Goal: Information Seeking & Learning: Learn about a topic

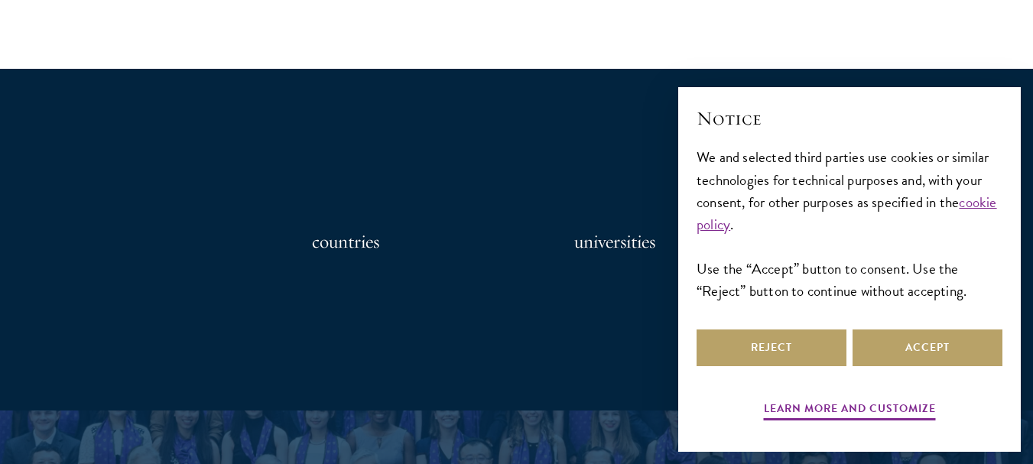
scroll to position [1224, 0]
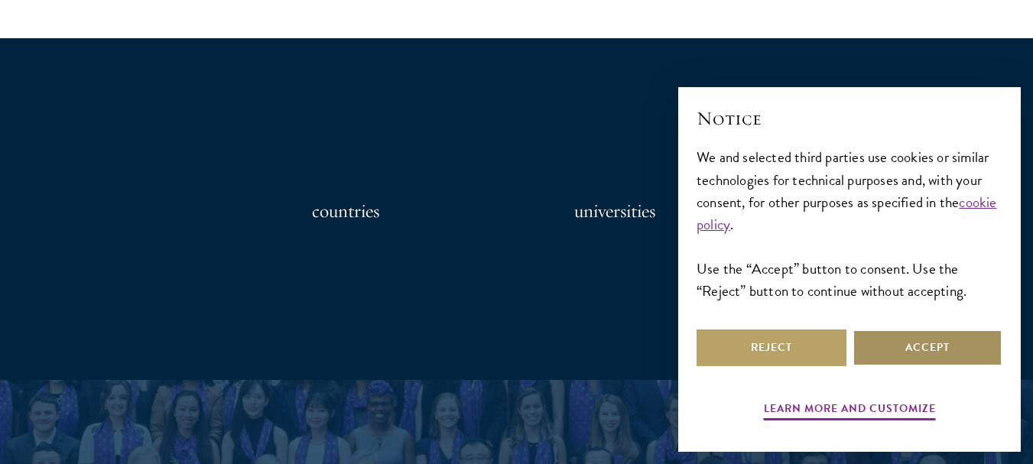
click at [924, 342] on button "Accept" at bounding box center [928, 348] width 150 height 37
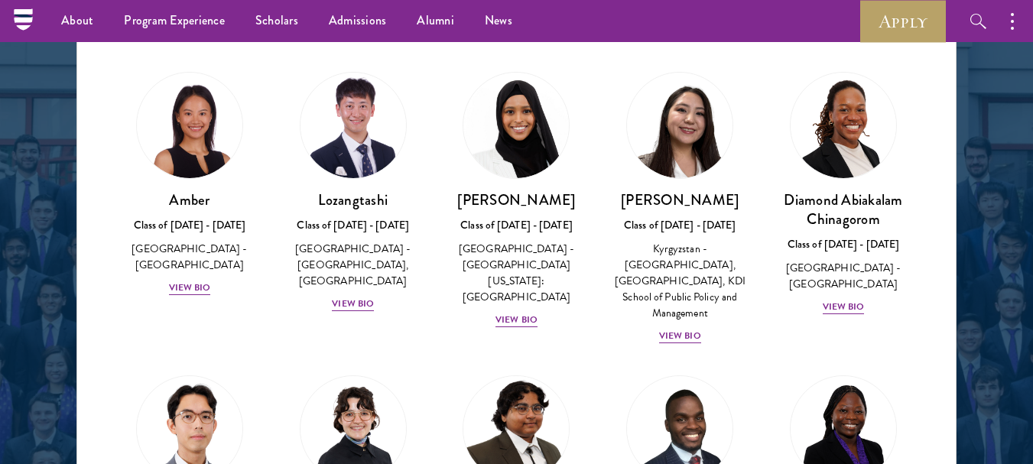
scroll to position [1989, 0]
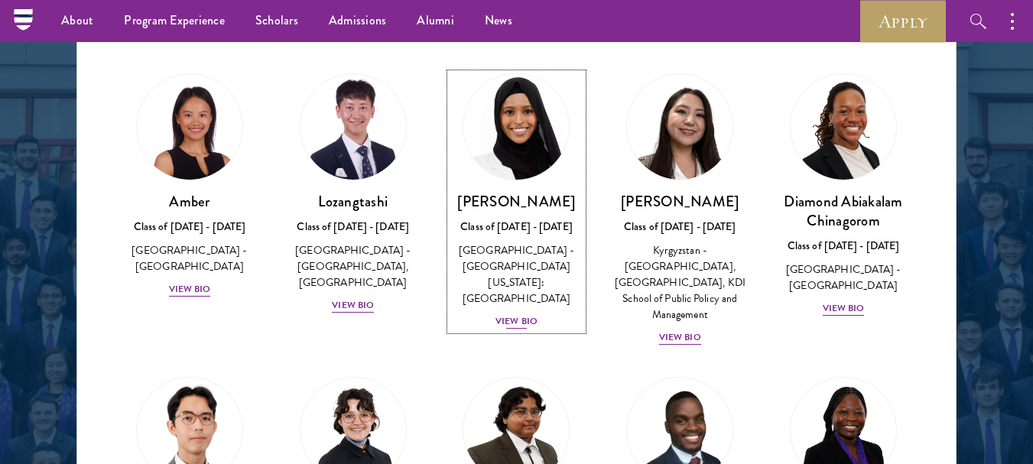
click at [506, 294] on div "[PERSON_NAME] Class of [DATE] - [DATE] [GEOGRAPHIC_DATA] - [GEOGRAPHIC_DATA][US…" at bounding box center [516, 261] width 133 height 138
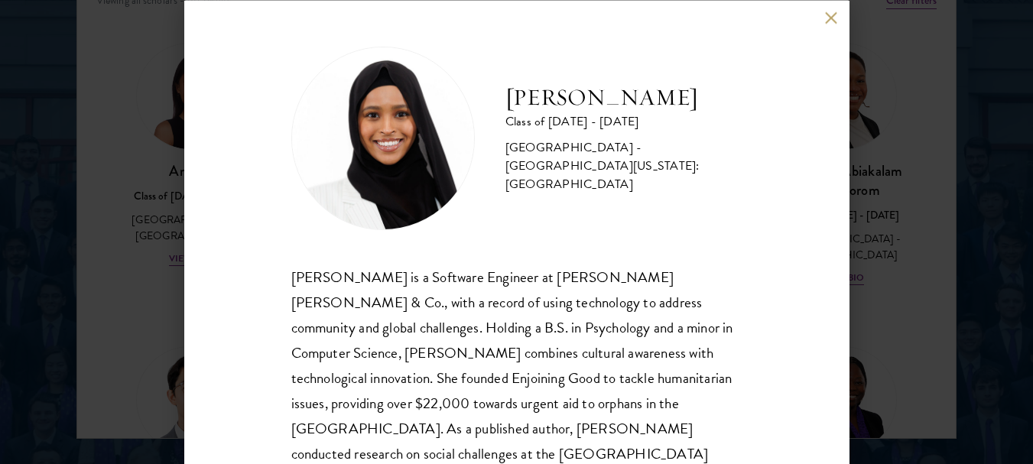
scroll to position [2050, 0]
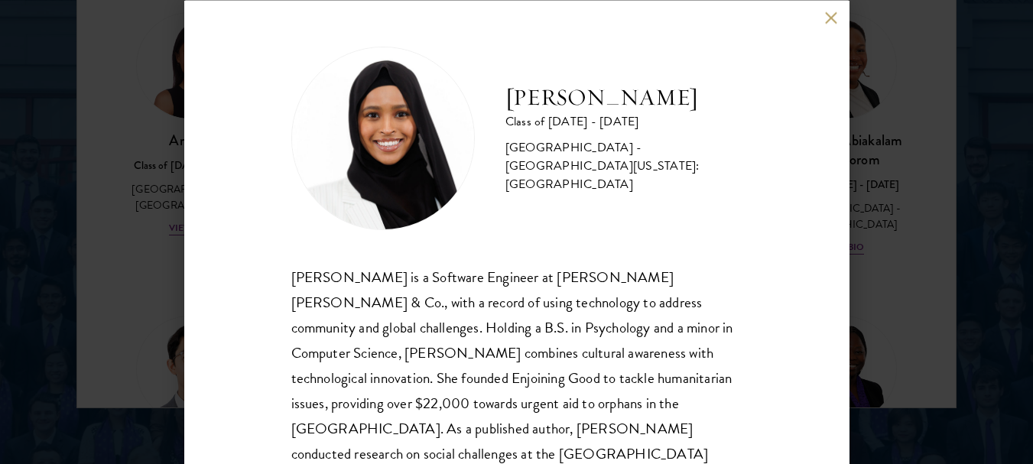
click at [828, 19] on button at bounding box center [831, 17] width 13 height 13
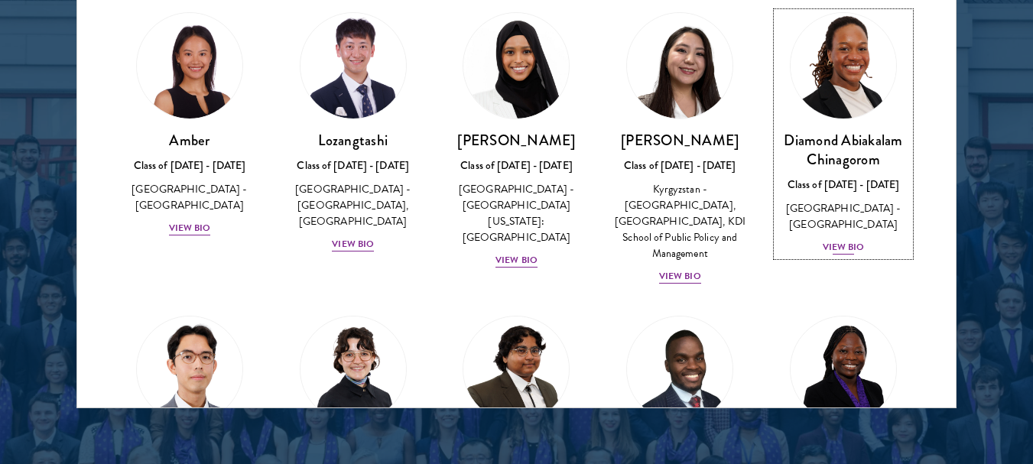
click at [841, 256] on div "Diamond Abiakalam Chinagorom Class of 2025 - 2026 Nigeria - Mount Holyoke Colle…" at bounding box center [843, 193] width 133 height 125
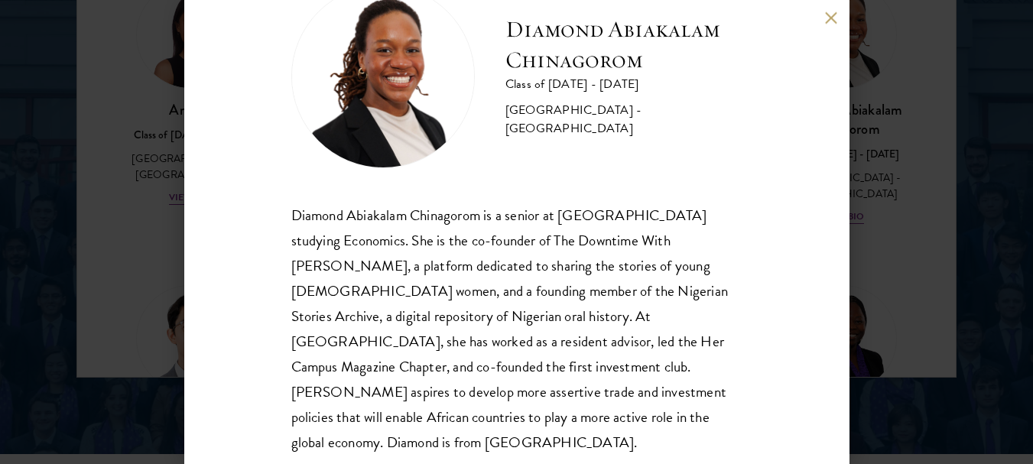
scroll to position [73, 0]
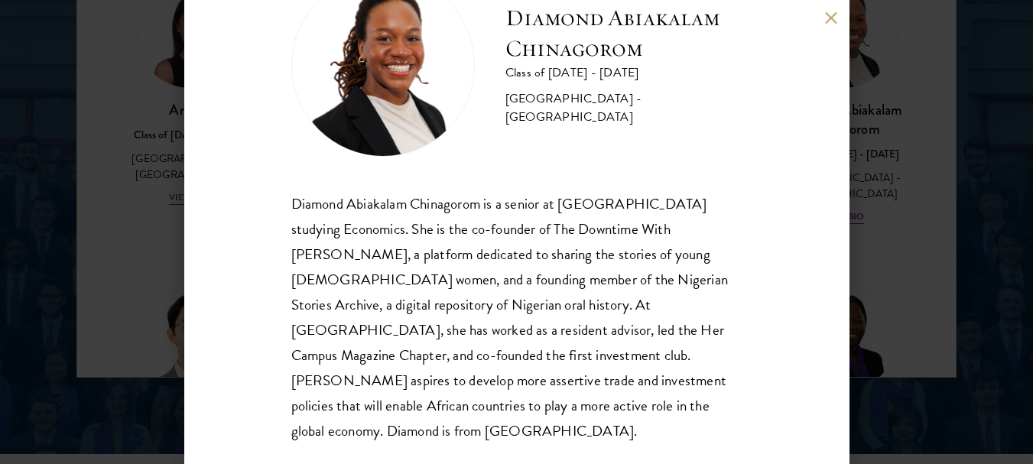
click at [929, 374] on div "Diamond Abiakalam Chinagorom Class of 2025 - 2026 Nigeria - Mount Holyoke Colle…" at bounding box center [516, 232] width 1033 height 464
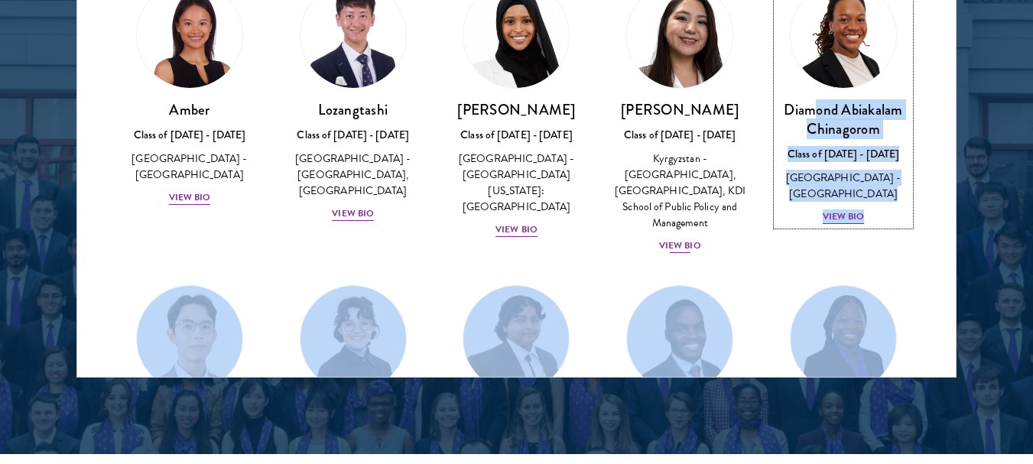
scroll to position [2062, 0]
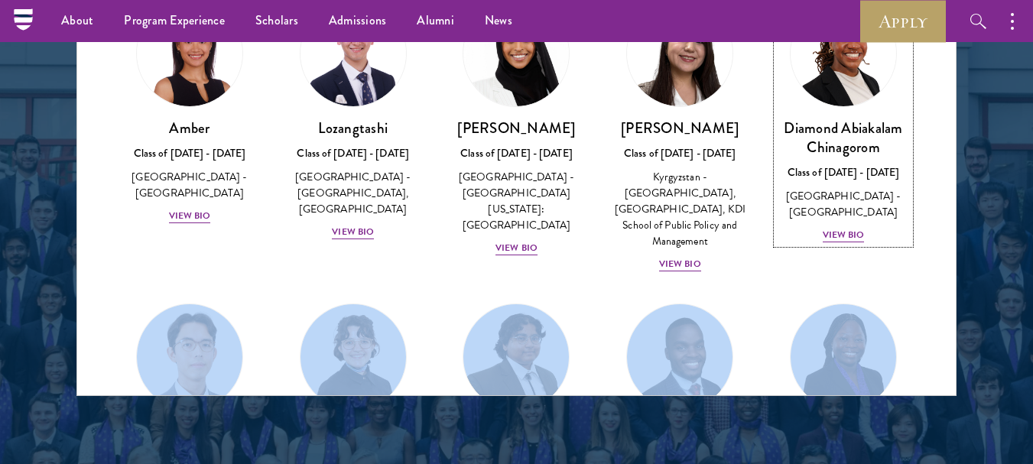
drag, startPoint x: 798, startPoint y: 66, endPoint x: 891, endPoint y: 259, distance: 213.8
click at [891, 259] on div "Diamond Abiakalam Chinagorom Class of 2025 - 2026 Nigeria - Mount Holyoke Colle…" at bounding box center [844, 122] width 164 height 275
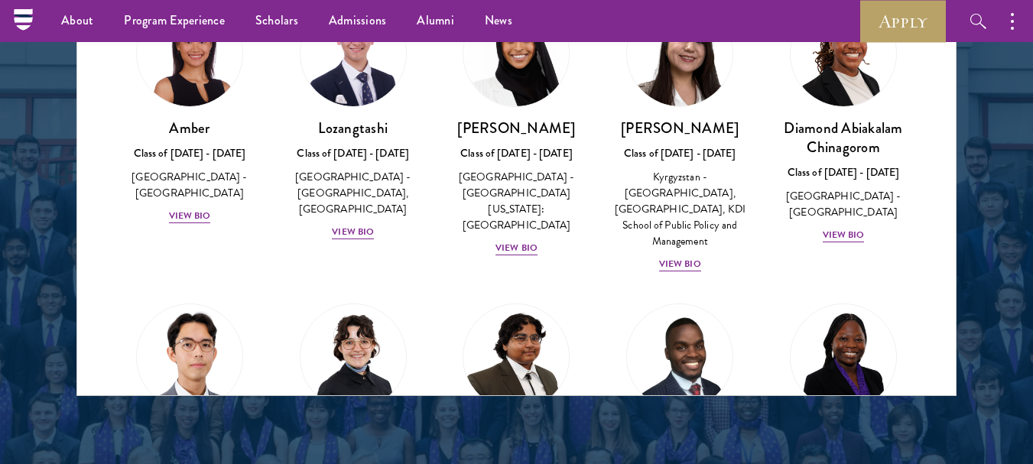
drag, startPoint x: 891, startPoint y: 259, endPoint x: 901, endPoint y: 271, distance: 15.8
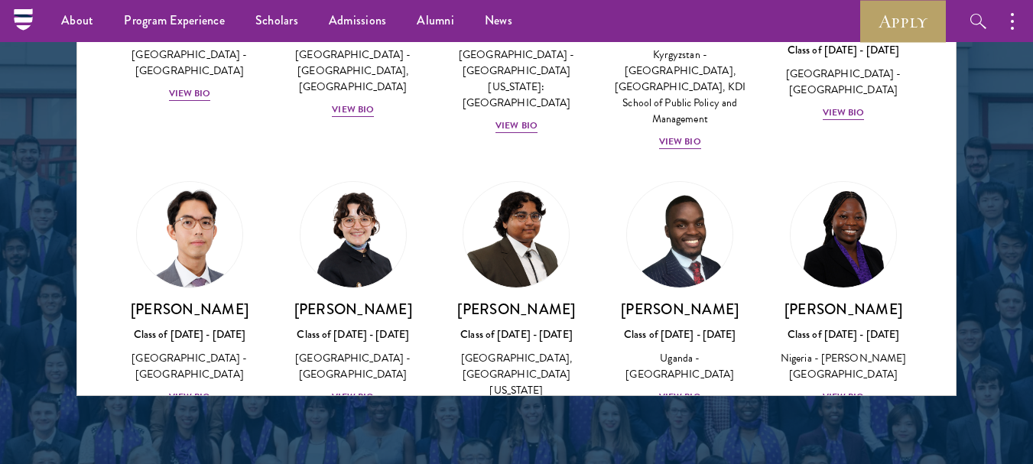
scroll to position [153, 0]
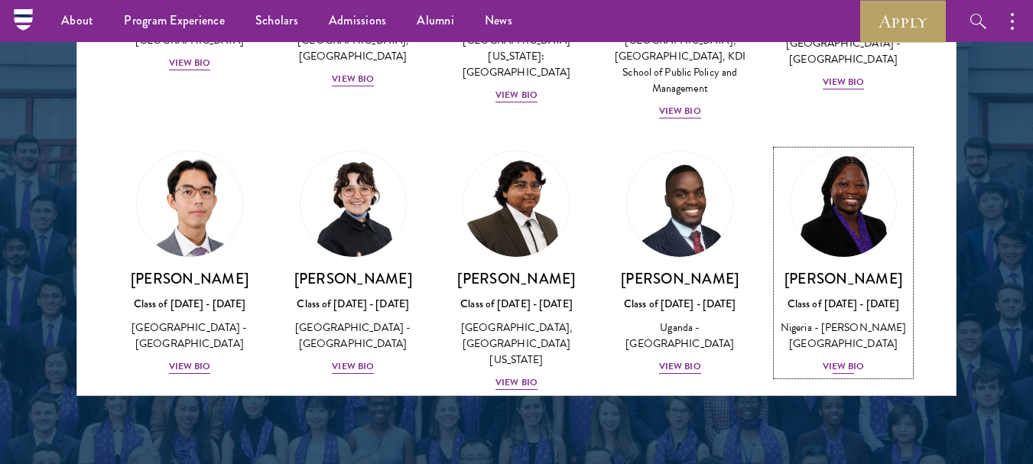
click at [851, 312] on div "Class of [DATE] - [DATE]" at bounding box center [843, 304] width 133 height 16
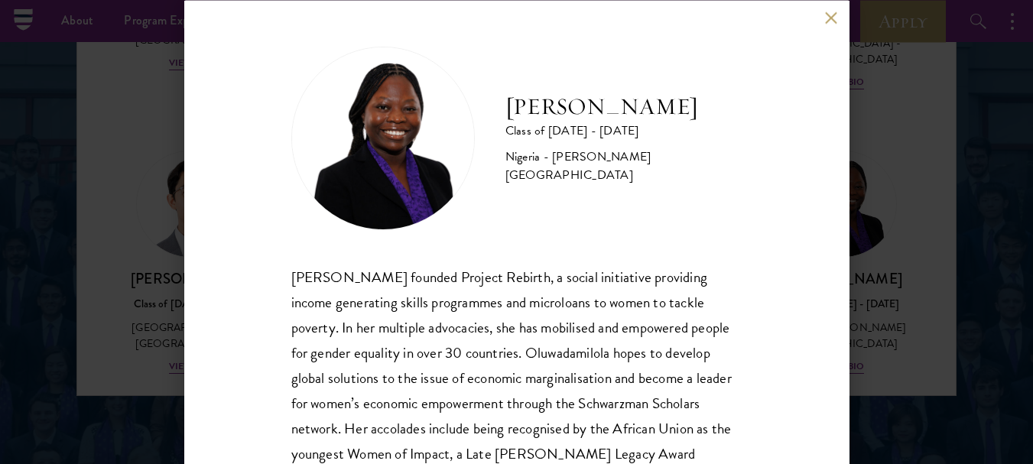
click at [824, 22] on div "Oluwadamilola Akintewe Class of 2025 - 2026 Nigeria - Adekunle Ajasin Universit…" at bounding box center [516, 232] width 665 height 464
click at [831, 18] on button at bounding box center [831, 17] width 13 height 13
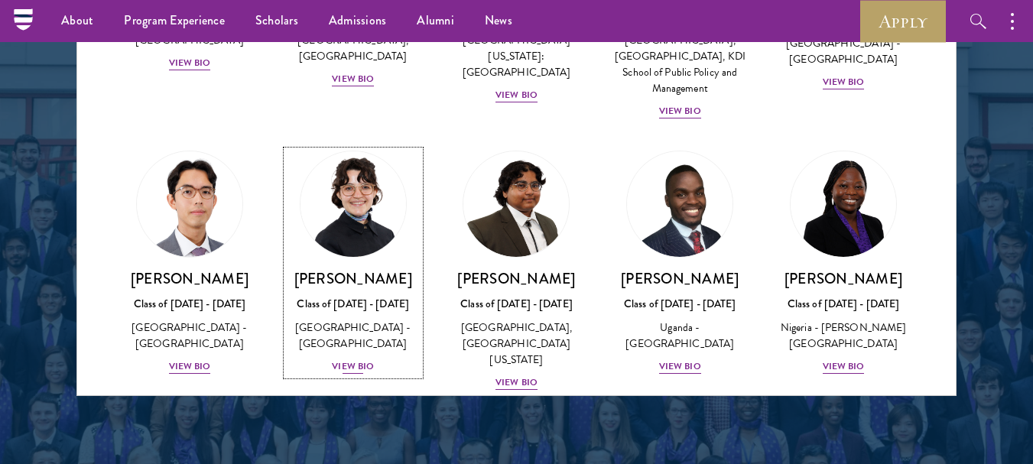
click at [345, 336] on div "[GEOGRAPHIC_DATA] - [GEOGRAPHIC_DATA]" at bounding box center [353, 336] width 133 height 32
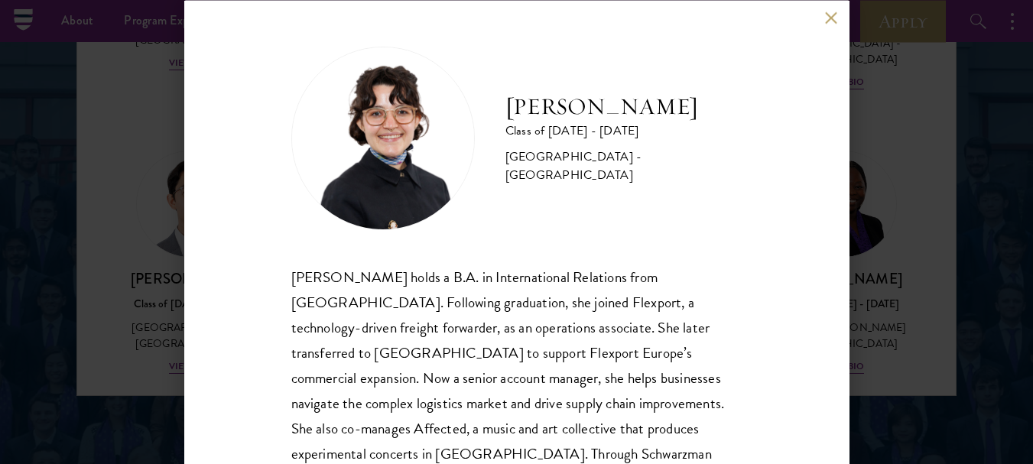
click at [831, 14] on button at bounding box center [831, 17] width 13 height 13
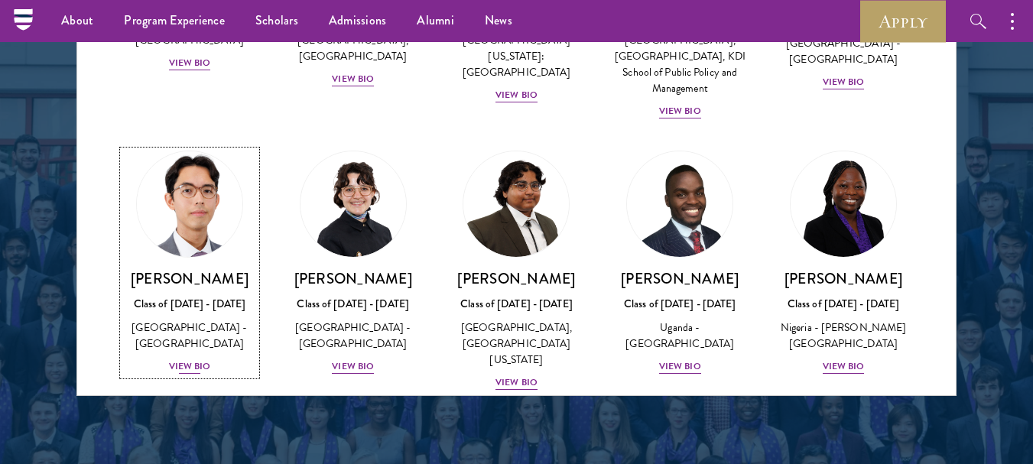
click at [161, 275] on h3 "[PERSON_NAME]" at bounding box center [189, 278] width 133 height 19
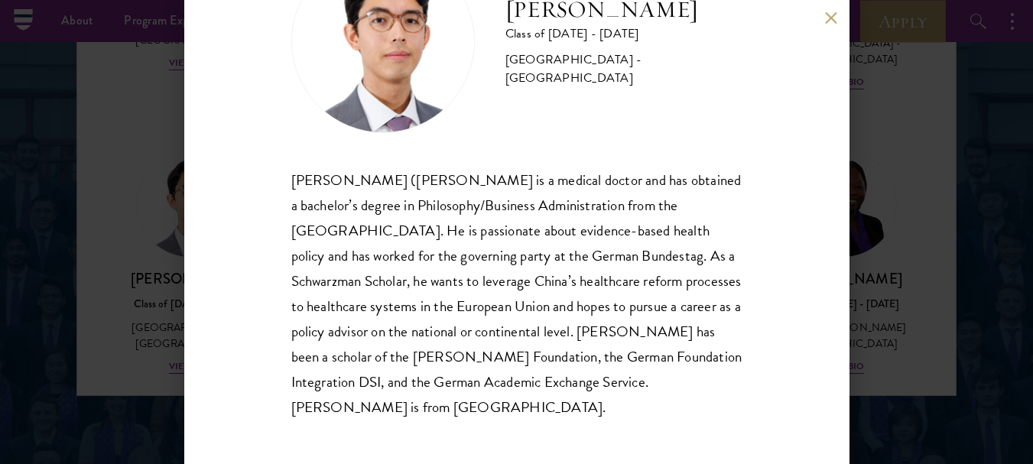
scroll to position [98, 0]
click at [574, 364] on div "[PERSON_NAME] ([PERSON_NAME] is a medical doctor and has obtained a bachelor’s …" at bounding box center [516, 292] width 451 height 252
click at [704, 395] on div "[PERSON_NAME] ([PERSON_NAME] is a medical doctor and has obtained a bachelor’s …" at bounding box center [516, 292] width 451 height 252
click at [596, 402] on div "[PERSON_NAME] ([PERSON_NAME] is a medical doctor and has obtained a bachelor’s …" at bounding box center [516, 292] width 451 height 252
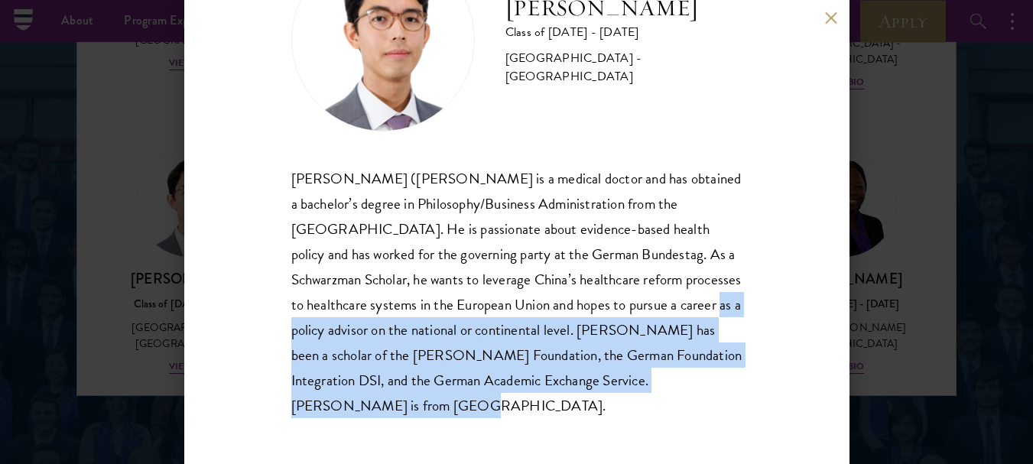
drag, startPoint x: 594, startPoint y: 397, endPoint x: 392, endPoint y: 330, distance: 213.6
click at [392, 330] on div "[PERSON_NAME] ([PERSON_NAME] is a medical doctor and has obtained a bachelor’s …" at bounding box center [516, 292] width 451 height 252
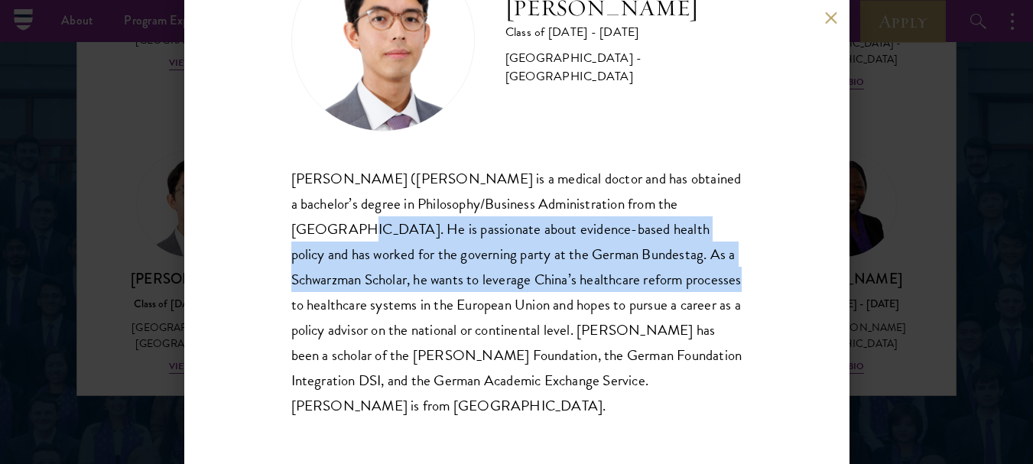
drag, startPoint x: 378, startPoint y: 307, endPoint x: 353, endPoint y: 225, distance: 85.6
click at [353, 225] on div "[PERSON_NAME] ([PERSON_NAME] is a medical doctor and has obtained a bachelor’s …" at bounding box center [516, 292] width 451 height 252
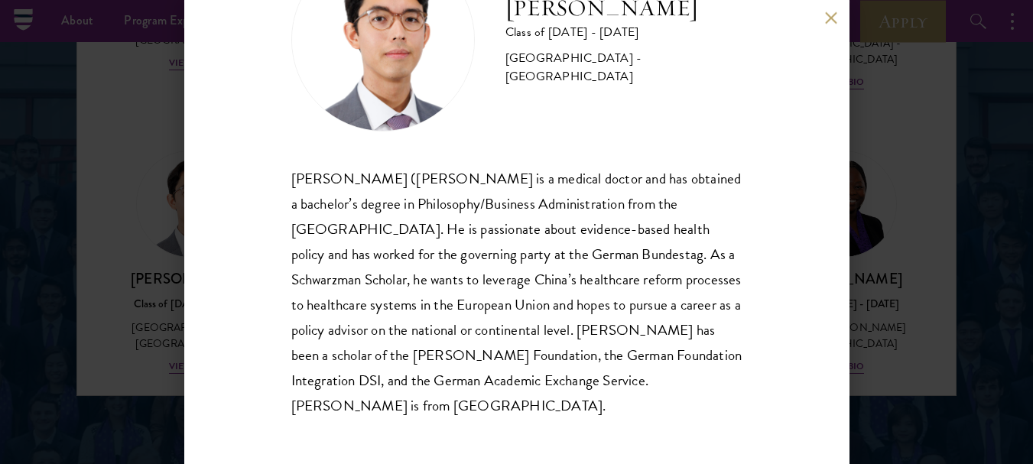
click at [293, 176] on div "[PERSON_NAME] ([PERSON_NAME] is a medical doctor and has obtained a bachelor’s …" at bounding box center [516, 292] width 451 height 252
click at [294, 176] on div "[PERSON_NAME] ([PERSON_NAME] is a medical doctor and has obtained a bachelor’s …" at bounding box center [516, 292] width 451 height 252
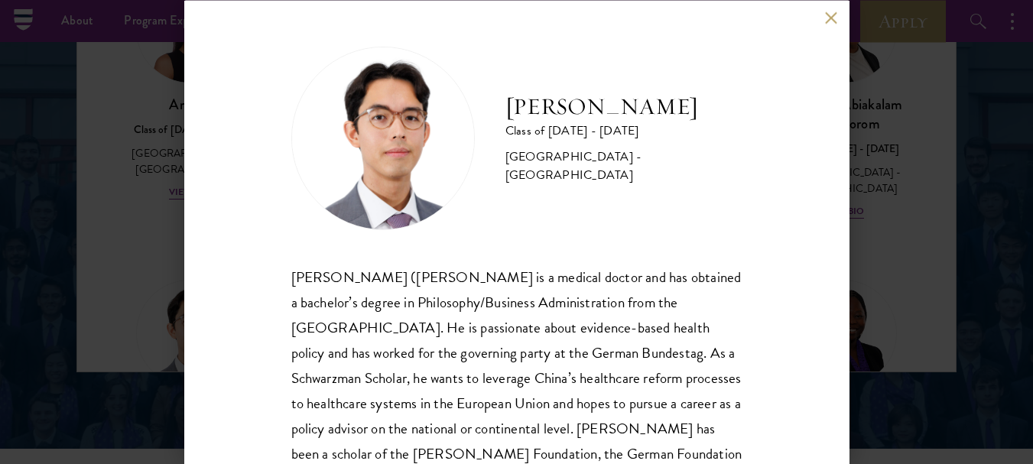
click at [291, 277] on div "[PERSON_NAME] ([PERSON_NAME] is a medical doctor and has obtained a bachelor’s …" at bounding box center [516, 390] width 451 height 252
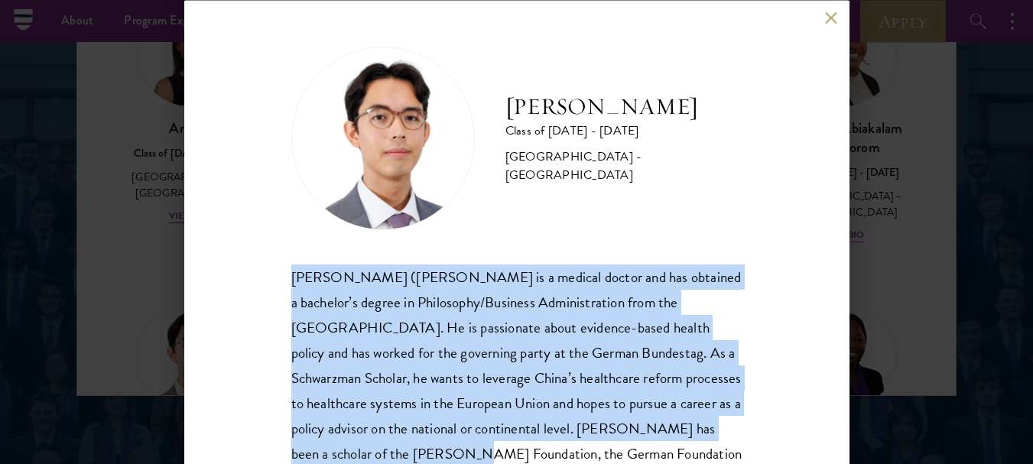
scroll to position [98, 0]
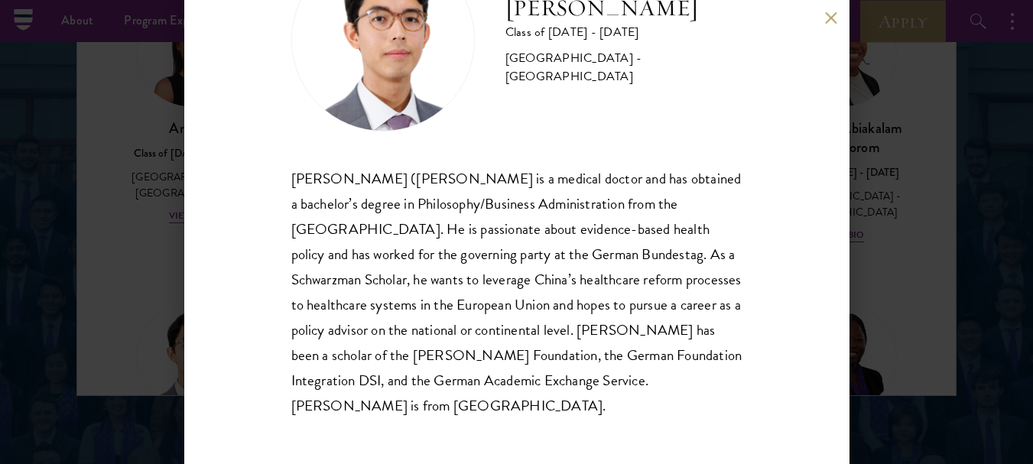
drag, startPoint x: 711, startPoint y: 409, endPoint x: 603, endPoint y: 409, distance: 107.1
click at [603, 409] on div "[PERSON_NAME] ([PERSON_NAME] is a medical doctor and has obtained a bachelor’s …" at bounding box center [516, 292] width 451 height 252
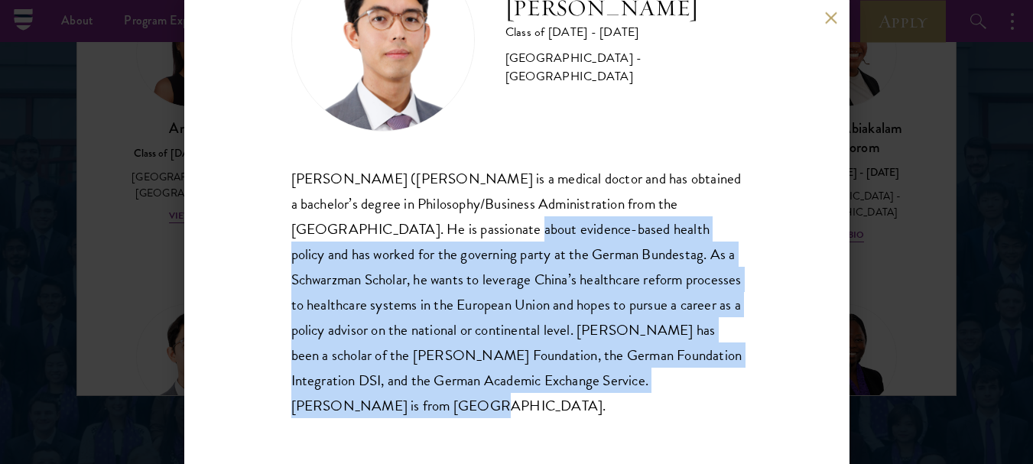
drag, startPoint x: 603, startPoint y: 409, endPoint x: 502, endPoint y: 223, distance: 211.5
click at [502, 224] on div "[PERSON_NAME] ([PERSON_NAME] is a medical doctor and has obtained a bachelor’s …" at bounding box center [516, 292] width 451 height 252
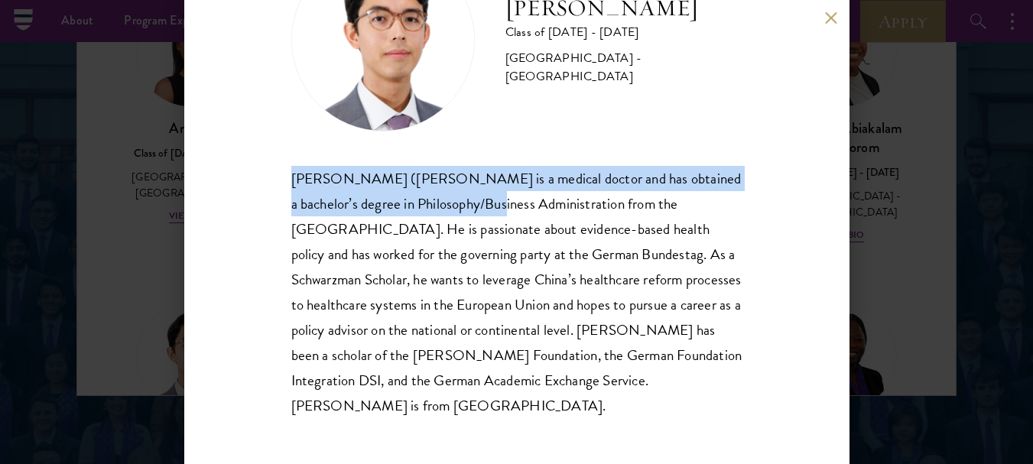
drag, startPoint x: 493, startPoint y: 193, endPoint x: 290, endPoint y: 152, distance: 207.6
click at [290, 152] on div "[PERSON_NAME] Class of [DATE] - [DATE] [GEOGRAPHIC_DATA] - [GEOGRAPHIC_DATA] [P…" at bounding box center [516, 232] width 665 height 464
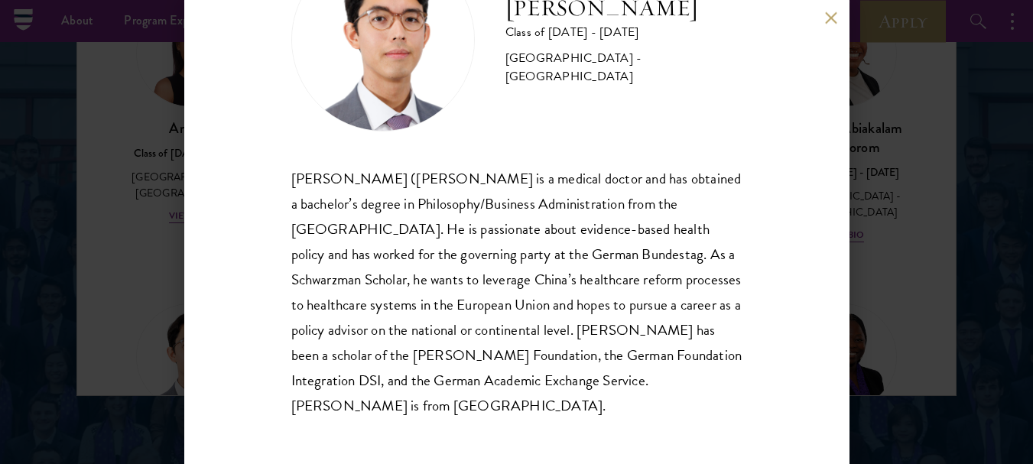
click at [290, 152] on div "[PERSON_NAME] Class of [DATE] - [DATE] [GEOGRAPHIC_DATA] - [GEOGRAPHIC_DATA] [P…" at bounding box center [516, 232] width 665 height 464
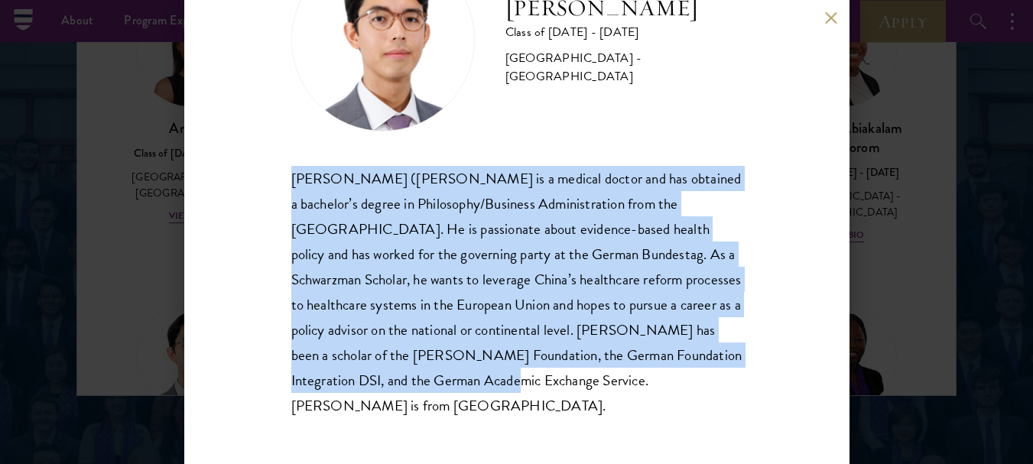
drag, startPoint x: 292, startPoint y: 177, endPoint x: 709, endPoint y: 380, distance: 463.5
click at [708, 379] on div "[PERSON_NAME] ([PERSON_NAME] is a medical doctor and has obtained a bachelor’s …" at bounding box center [516, 292] width 451 height 252
drag, startPoint x: 682, startPoint y: 377, endPoint x: 578, endPoint y: 407, distance: 108.2
click at [296, 402] on div "[PERSON_NAME] ([PERSON_NAME] is a medical doctor and has obtained a bachelor’s …" at bounding box center [516, 292] width 451 height 252
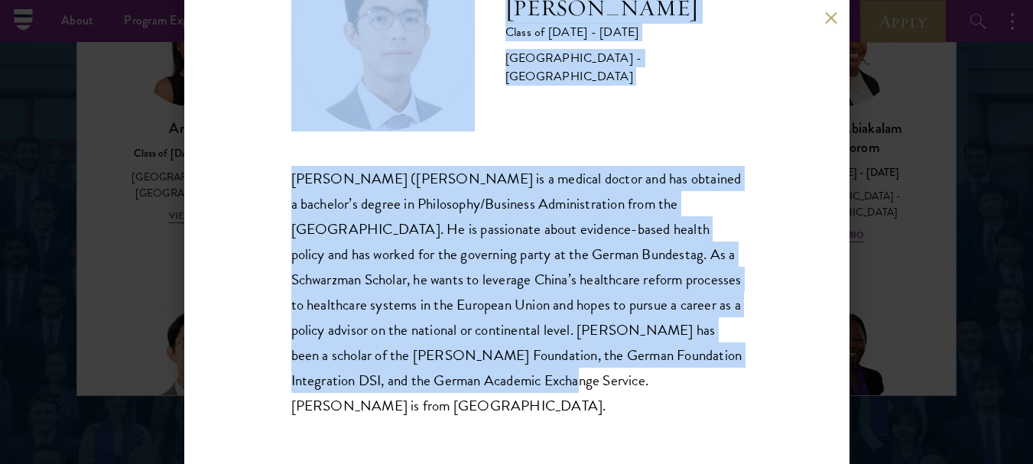
drag, startPoint x: 294, startPoint y: 402, endPoint x: 763, endPoint y: 494, distance: 478.5
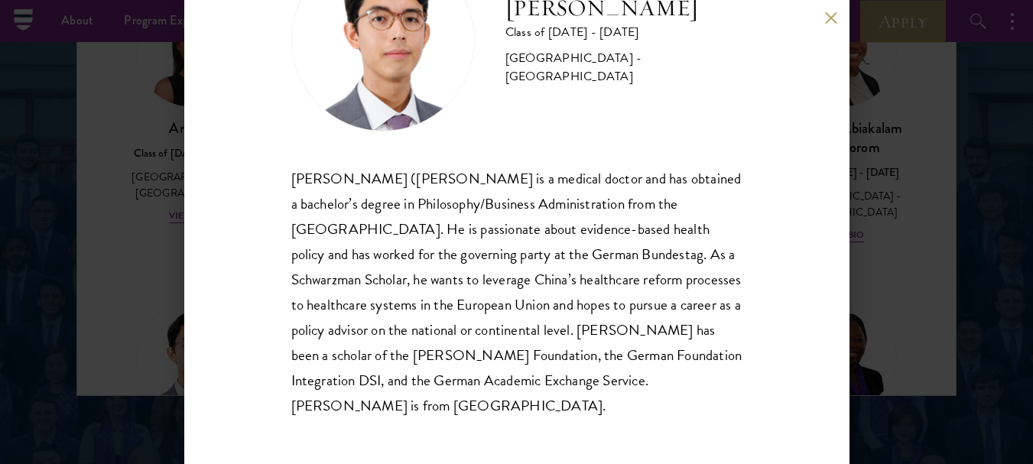
click at [655, 440] on div "[PERSON_NAME] Class of [DATE] - [DATE] [GEOGRAPHIC_DATA] - [GEOGRAPHIC_DATA] [P…" at bounding box center [516, 232] width 665 height 464
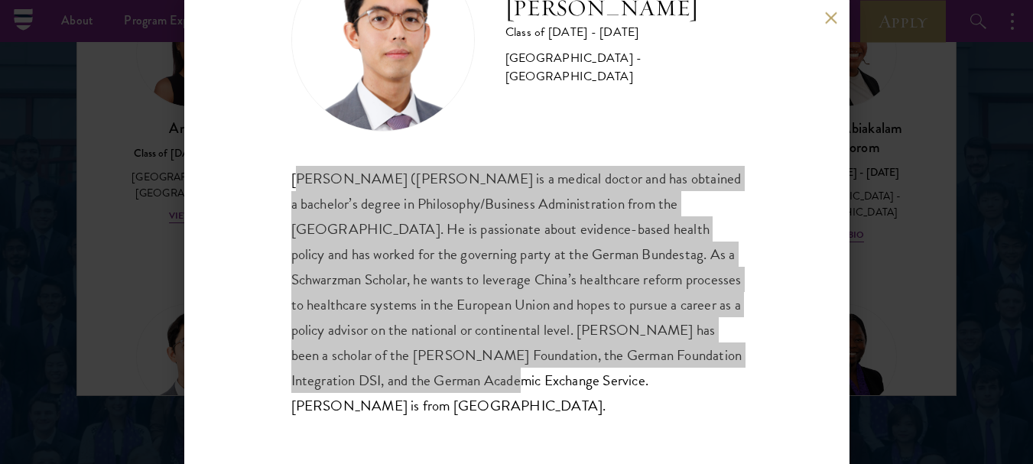
drag, startPoint x: 294, startPoint y: 182, endPoint x: 774, endPoint y: 379, distance: 519.0
click at [774, 379] on div "[PERSON_NAME] Class of [DATE] - [DATE] [GEOGRAPHIC_DATA] - [GEOGRAPHIC_DATA] [P…" at bounding box center [516, 232] width 665 height 464
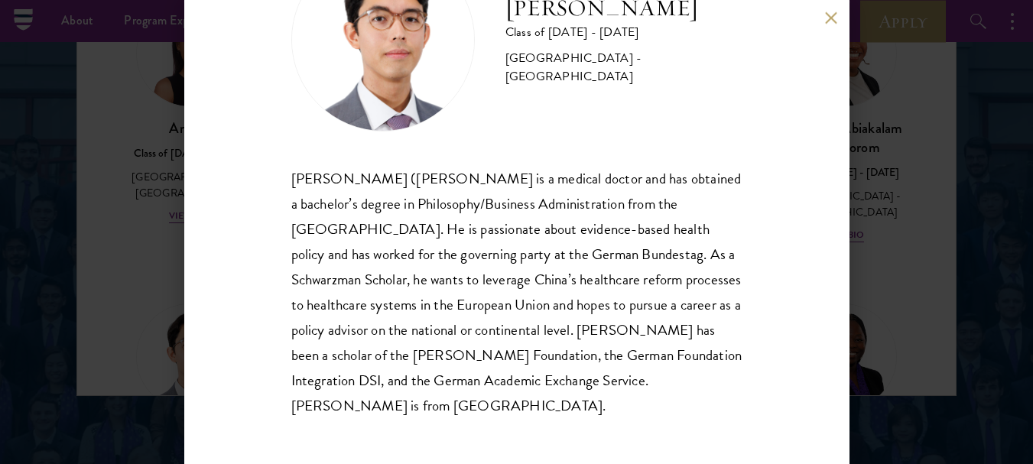
click at [760, 286] on div "[PERSON_NAME] Class of [DATE] - [DATE] [GEOGRAPHIC_DATA] - [GEOGRAPHIC_DATA] [P…" at bounding box center [516, 232] width 665 height 464
click at [293, 174] on div "[PERSON_NAME] ([PERSON_NAME] is a medical doctor and has obtained a bachelor’s …" at bounding box center [516, 292] width 451 height 252
click at [292, 174] on div "[PERSON_NAME] ([PERSON_NAME] is a medical doctor and has obtained a bachelor’s …" at bounding box center [516, 292] width 451 height 252
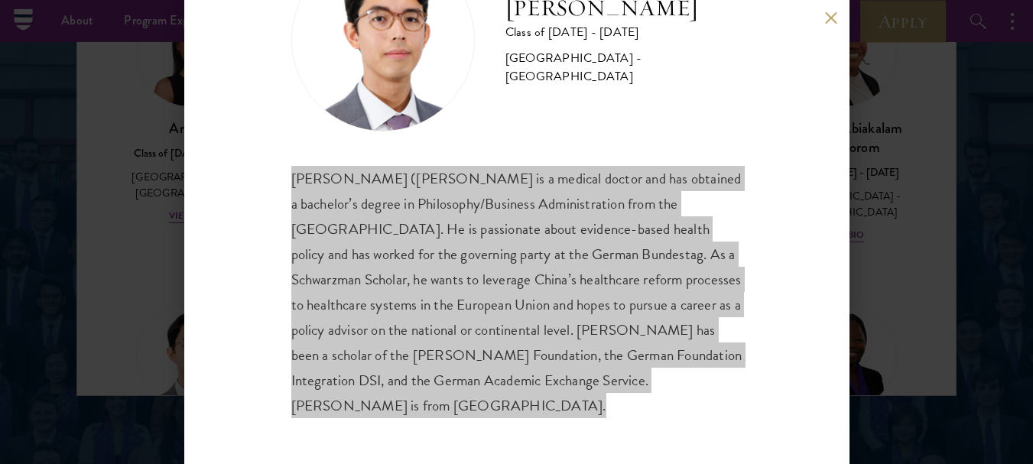
drag, startPoint x: 292, startPoint y: 174, endPoint x: 736, endPoint y: 418, distance: 505.9
click at [736, 418] on div "[PERSON_NAME] Class of [DATE] - [DATE] [GEOGRAPHIC_DATA] - [GEOGRAPHIC_DATA] [P…" at bounding box center [516, 232] width 665 height 464
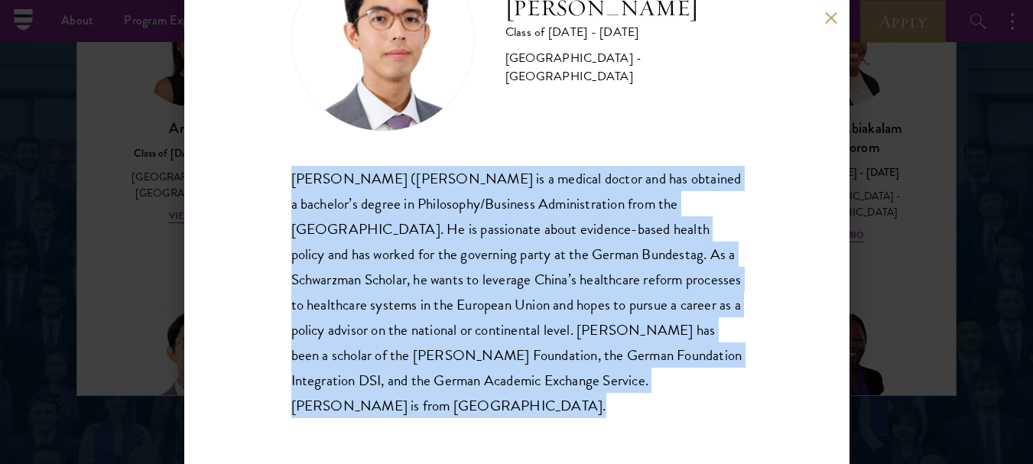
click at [703, 399] on div "[PERSON_NAME] ([PERSON_NAME] is a medical doctor and has obtained a bachelor’s …" at bounding box center [516, 292] width 451 height 252
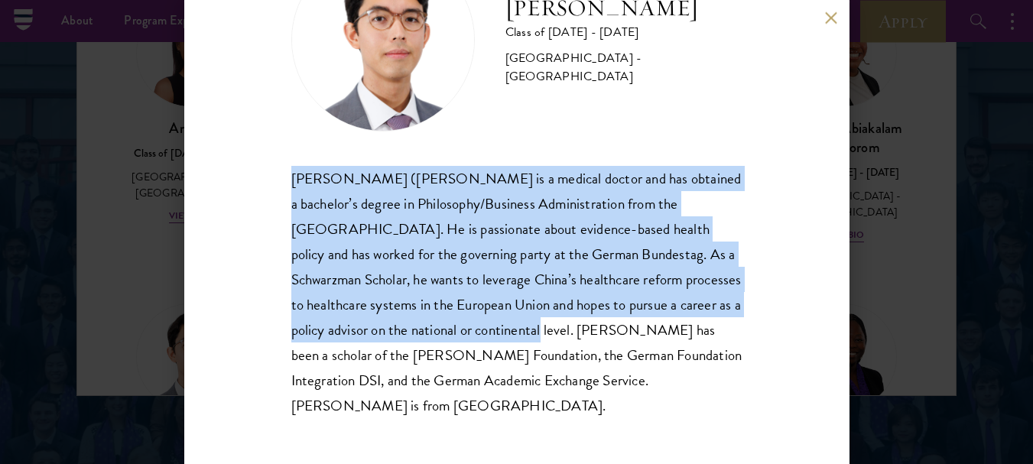
drag, startPoint x: 288, startPoint y: 177, endPoint x: 711, endPoint y: 341, distance: 454.2
click at [711, 341] on div "[PERSON_NAME] Class of [DATE] - [DATE] [GEOGRAPHIC_DATA] - [GEOGRAPHIC_DATA] [P…" at bounding box center [516, 232] width 665 height 464
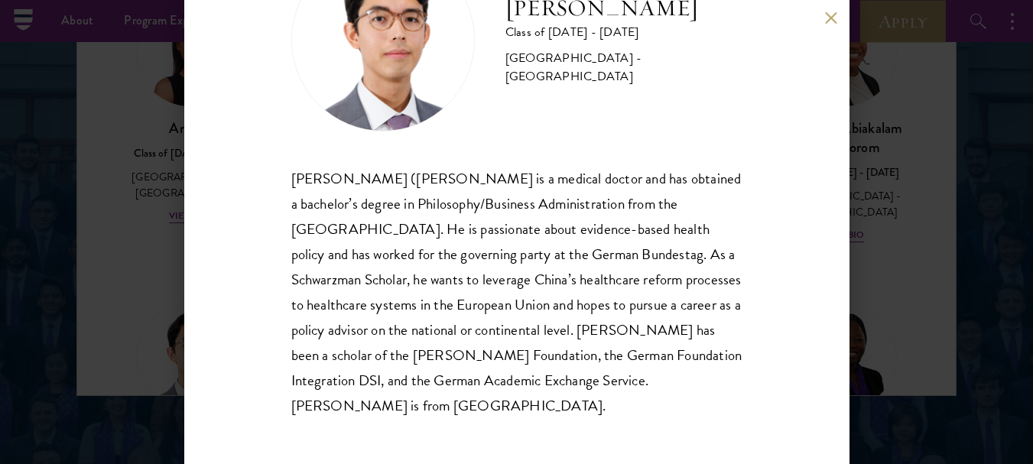
drag, startPoint x: 678, startPoint y: 420, endPoint x: 664, endPoint y: 422, distance: 14.7
click at [667, 422] on div "[PERSON_NAME] Class of [DATE] - [DATE] [GEOGRAPHIC_DATA] - [GEOGRAPHIC_DATA] [P…" at bounding box center [516, 232] width 665 height 464
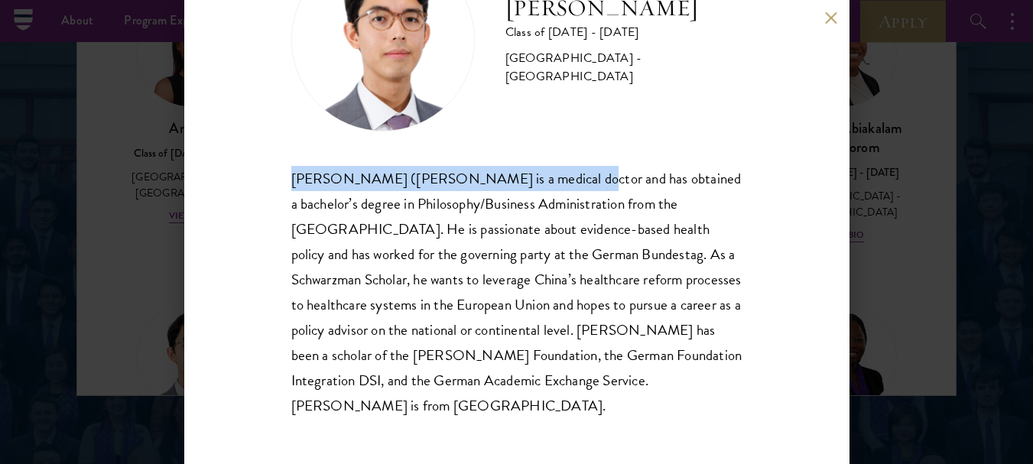
drag, startPoint x: 285, startPoint y: 177, endPoint x: 561, endPoint y: 190, distance: 276.4
click at [560, 190] on div "[PERSON_NAME] Class of [DATE] - [DATE] [GEOGRAPHIC_DATA] - [GEOGRAPHIC_DATA] [P…" at bounding box center [516, 232] width 665 height 464
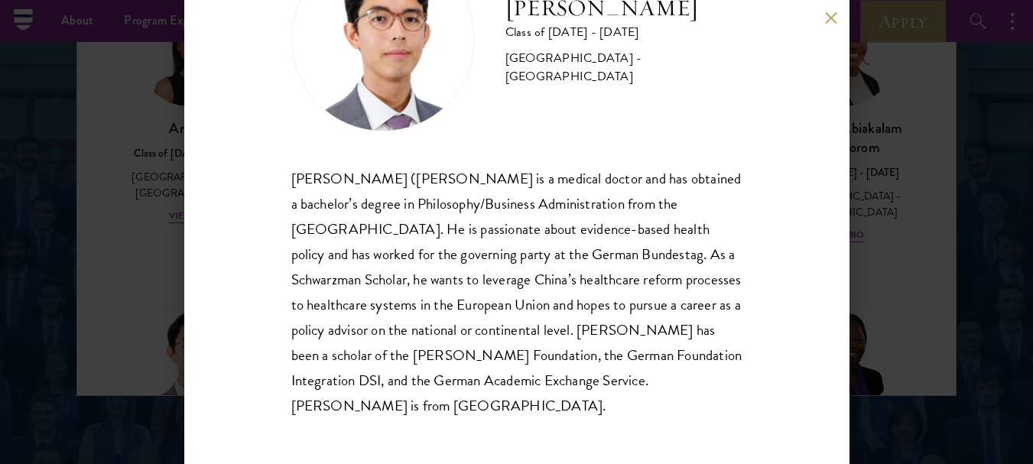
click at [698, 236] on div "[PERSON_NAME] ([PERSON_NAME] is a medical doctor and has obtained a bachelor’s …" at bounding box center [516, 292] width 451 height 252
click at [291, 177] on div "[PERSON_NAME] ([PERSON_NAME] is a medical doctor and has obtained a bachelor’s …" at bounding box center [516, 292] width 451 height 252
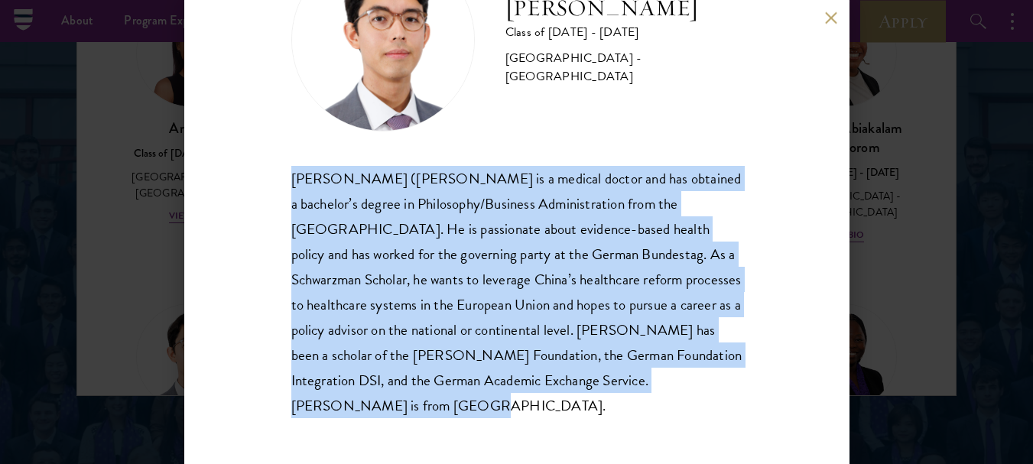
copy div "[PERSON_NAME] ([PERSON_NAME] is a medical doctor and has obtained a bachelor’s …"
drag, startPoint x: 291, startPoint y: 177, endPoint x: 701, endPoint y: 402, distance: 467.9
click at [701, 402] on div "[PERSON_NAME] ([PERSON_NAME] is a medical doctor and has obtained a bachelor’s …" at bounding box center [516, 292] width 451 height 252
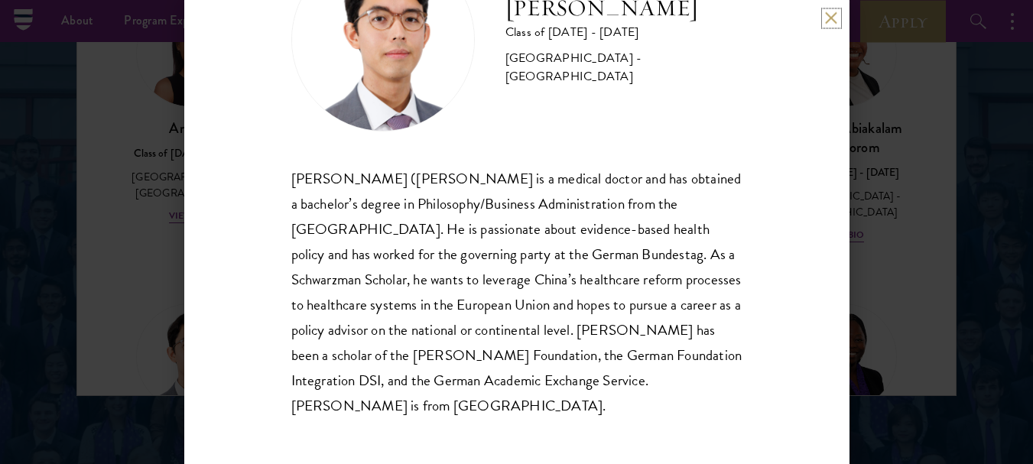
click at [834, 19] on button at bounding box center [831, 17] width 13 height 13
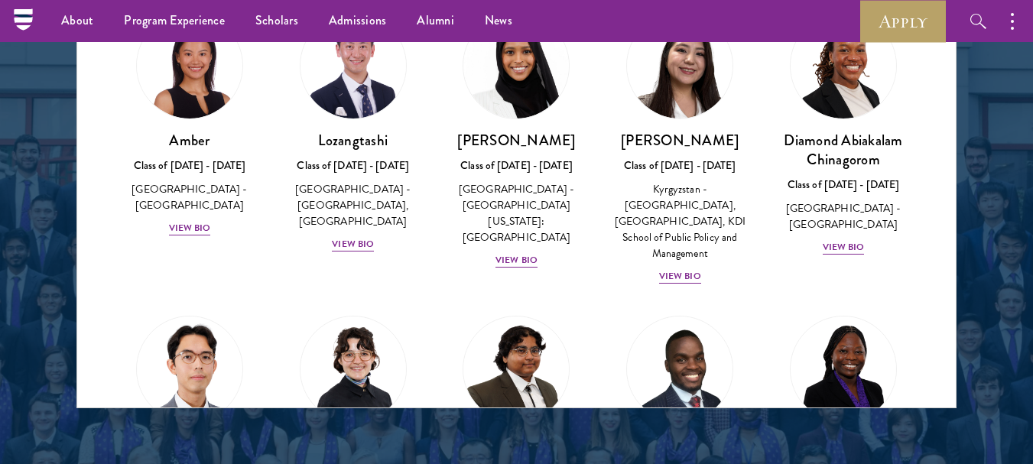
scroll to position [1989, 0]
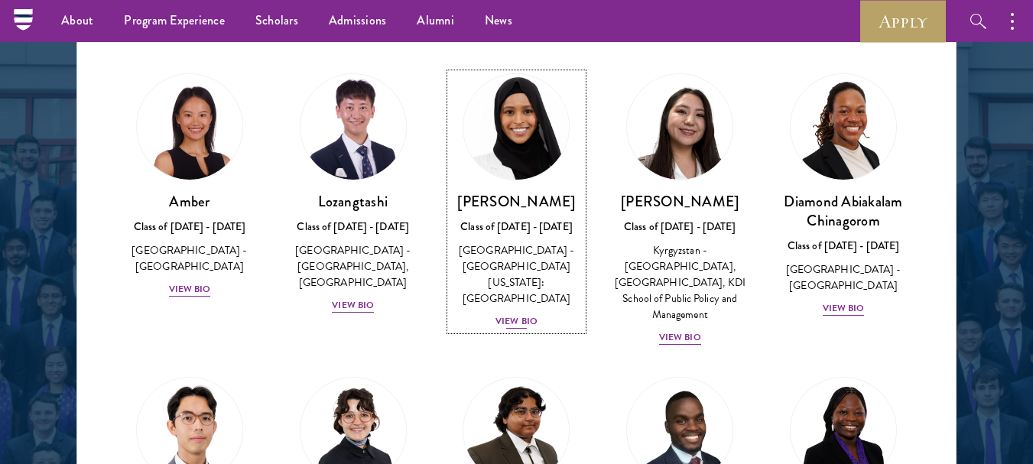
click at [516, 314] on div "View Bio" at bounding box center [517, 321] width 42 height 15
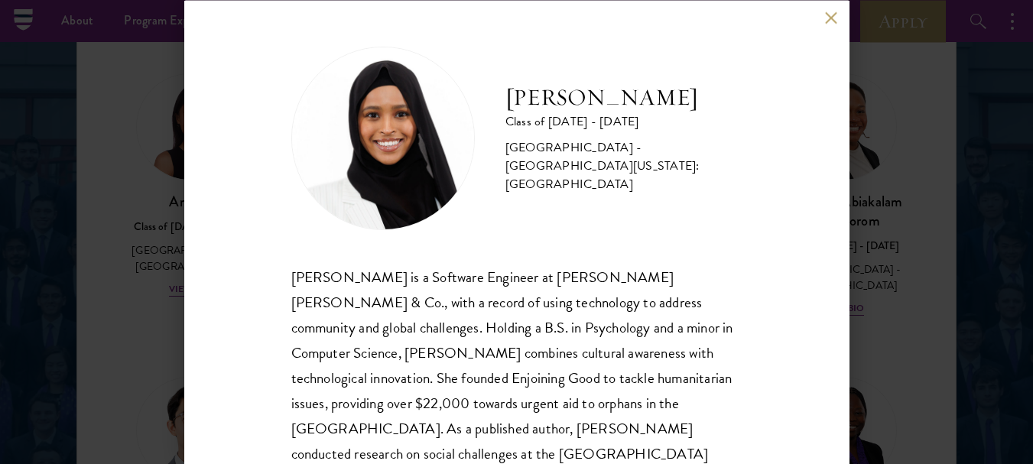
click at [829, 12] on button at bounding box center [831, 17] width 13 height 13
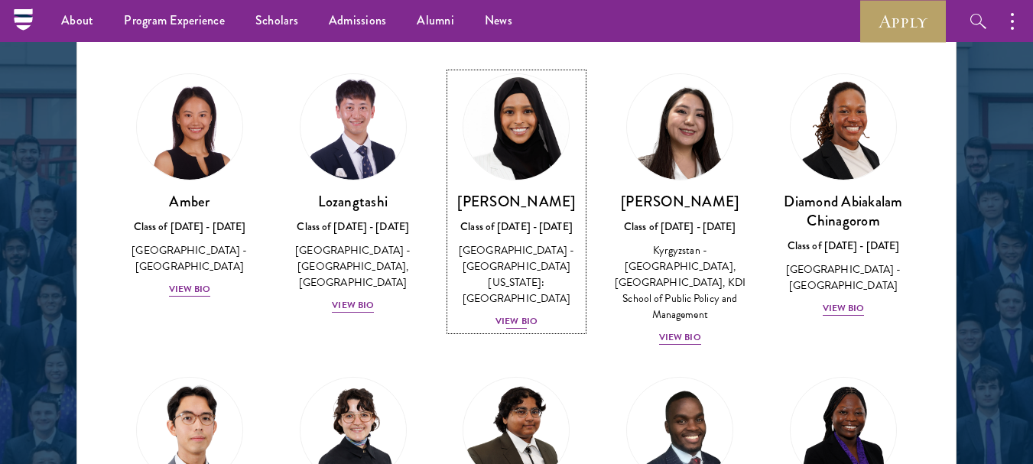
click at [508, 314] on div "View Bio" at bounding box center [517, 321] width 42 height 15
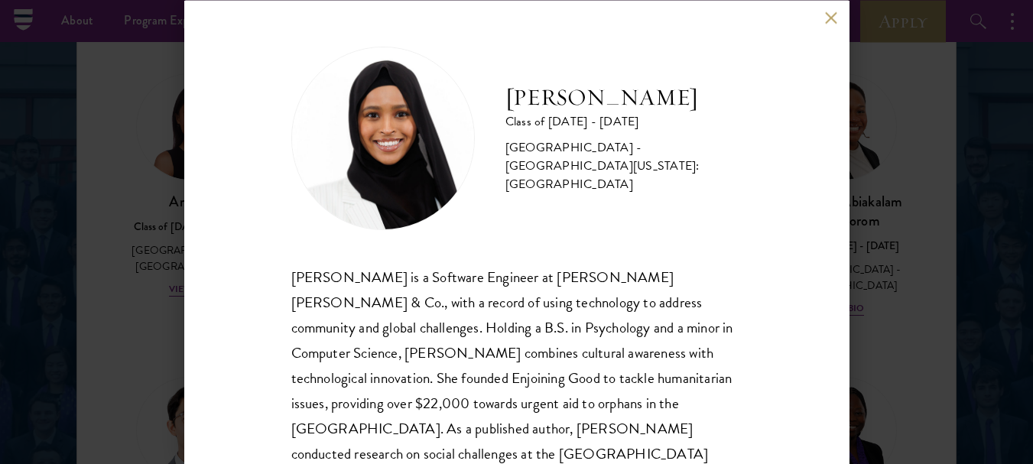
click at [508, 305] on div "[PERSON_NAME] is a Software Engineer at [PERSON_NAME] [PERSON_NAME] & Co., with…" at bounding box center [516, 390] width 451 height 252
drag, startPoint x: 508, startPoint y: 305, endPoint x: 662, endPoint y: 275, distance: 157.3
click at [519, 299] on div "[PERSON_NAME] is a Software Engineer at [PERSON_NAME] [PERSON_NAME] & Co., with…" at bounding box center [516, 390] width 451 height 252
click at [800, 219] on div "[PERSON_NAME] Class of [DATE] - [DATE] [GEOGRAPHIC_DATA] - [GEOGRAPHIC_DATA][US…" at bounding box center [516, 232] width 665 height 464
click at [825, 18] on button at bounding box center [831, 17] width 13 height 13
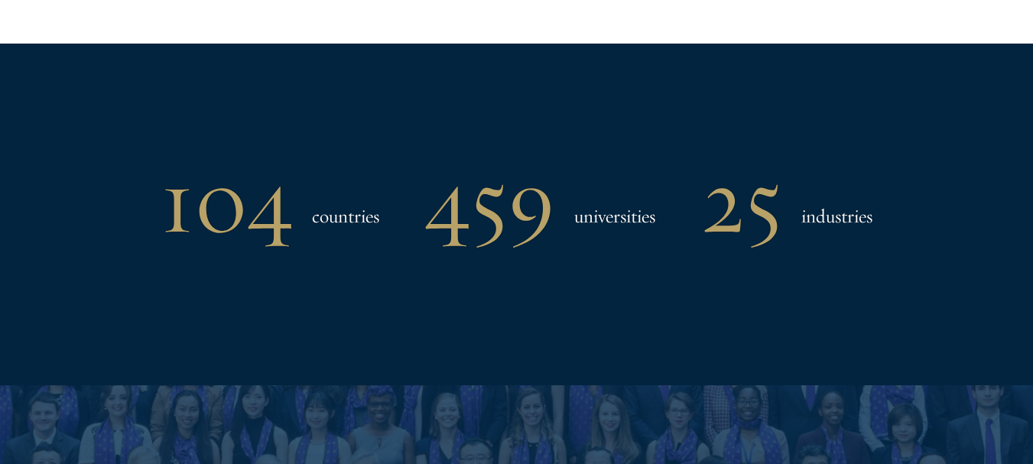
scroll to position [1624, 0]
